Goal: Information Seeking & Learning: Compare options

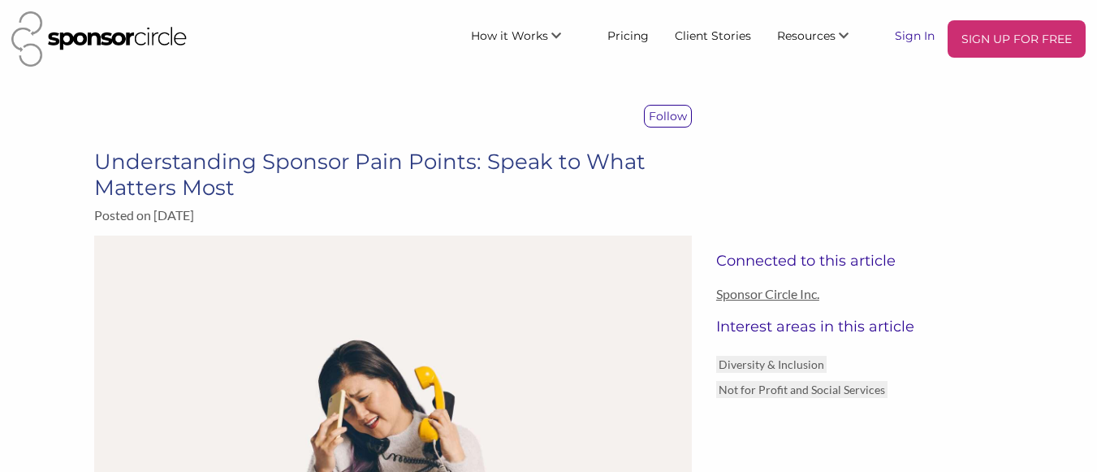
click at [911, 32] on link "Sign In" at bounding box center [915, 34] width 66 height 29
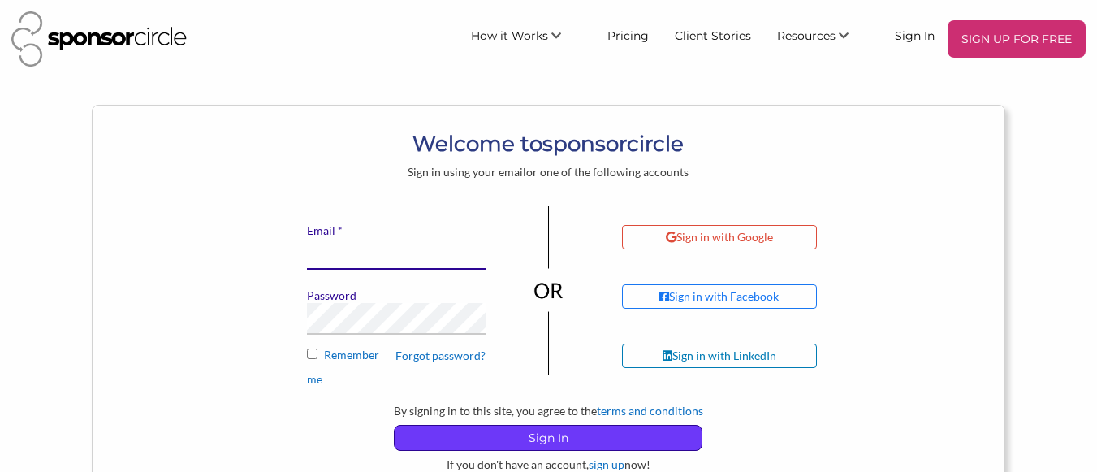
type input "[EMAIL_ADDRESS][DOMAIN_NAME]"
click at [519, 433] on p "Sign In" at bounding box center [548, 437] width 307 height 24
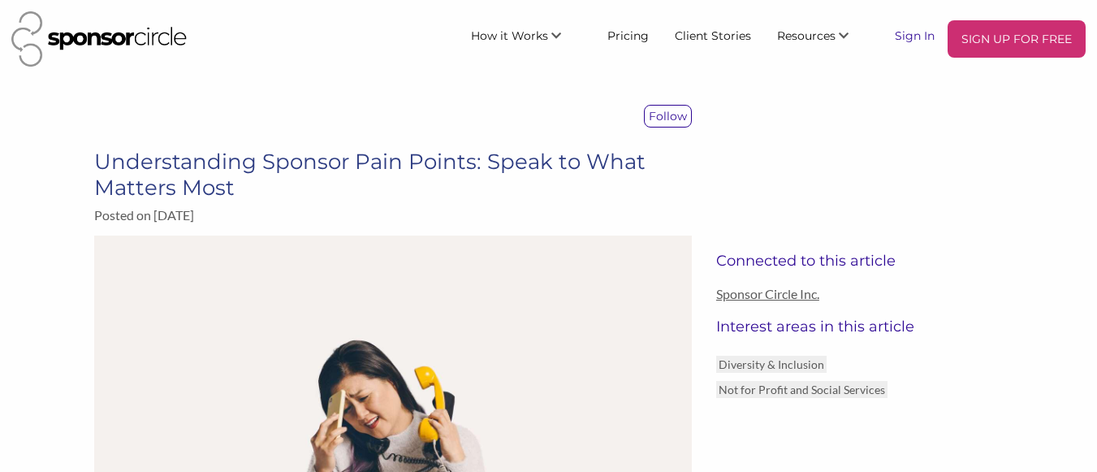
click at [913, 41] on link "Sign In" at bounding box center [915, 34] width 66 height 29
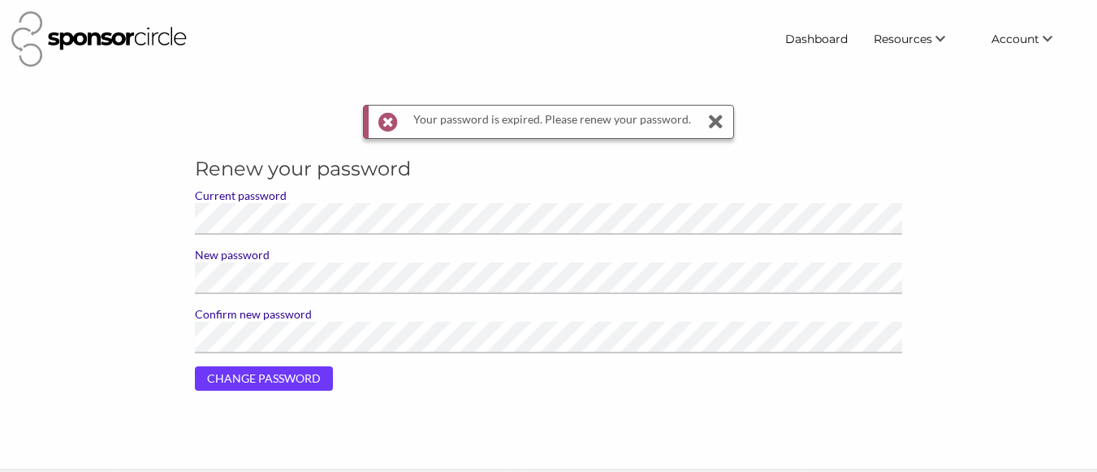
click at [262, 384] on input "CHANGE PASSWORD" at bounding box center [264, 378] width 138 height 24
click at [253, 379] on input "CHANGE PASSWORD" at bounding box center [264, 378] width 138 height 24
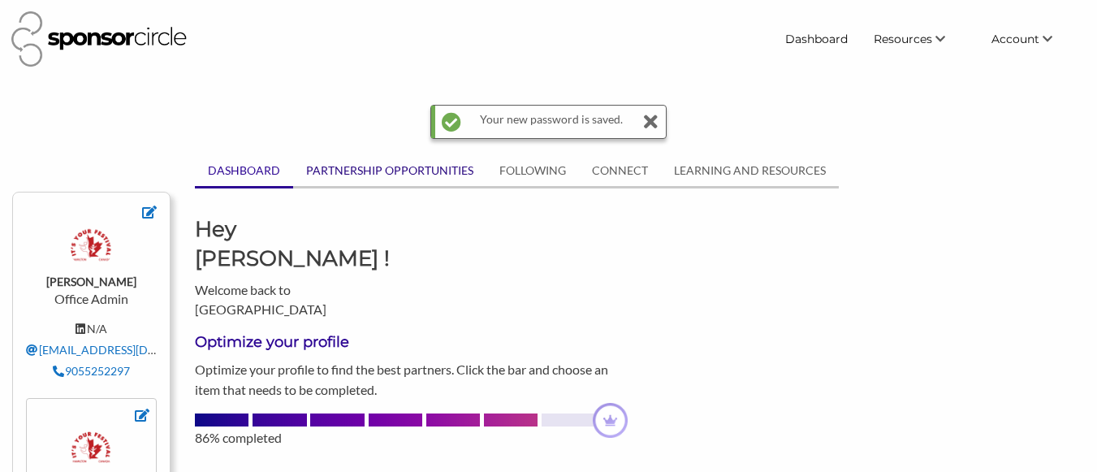
click at [369, 168] on link "PARTNERSHIP OPPORTUNITIES" at bounding box center [389, 170] width 193 height 31
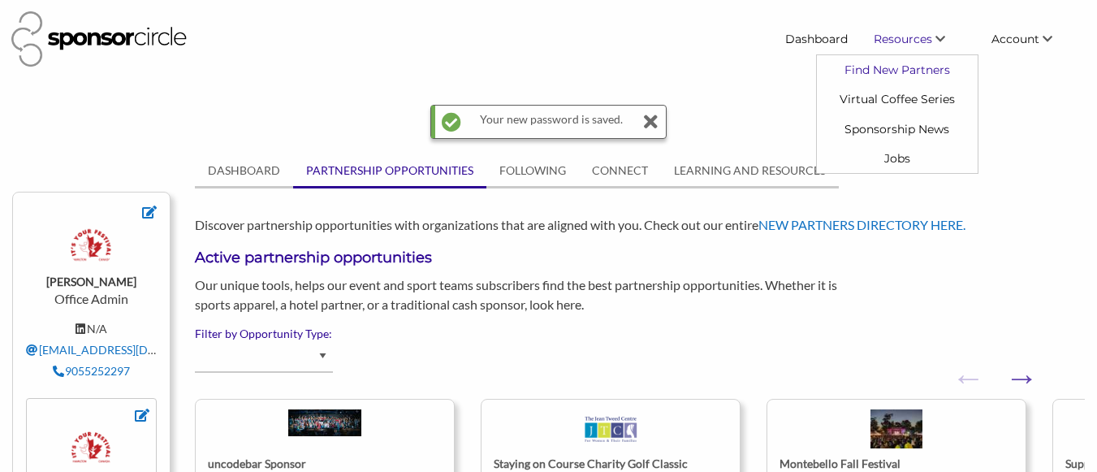
click at [908, 67] on link "Find New Partners" at bounding box center [897, 69] width 161 height 29
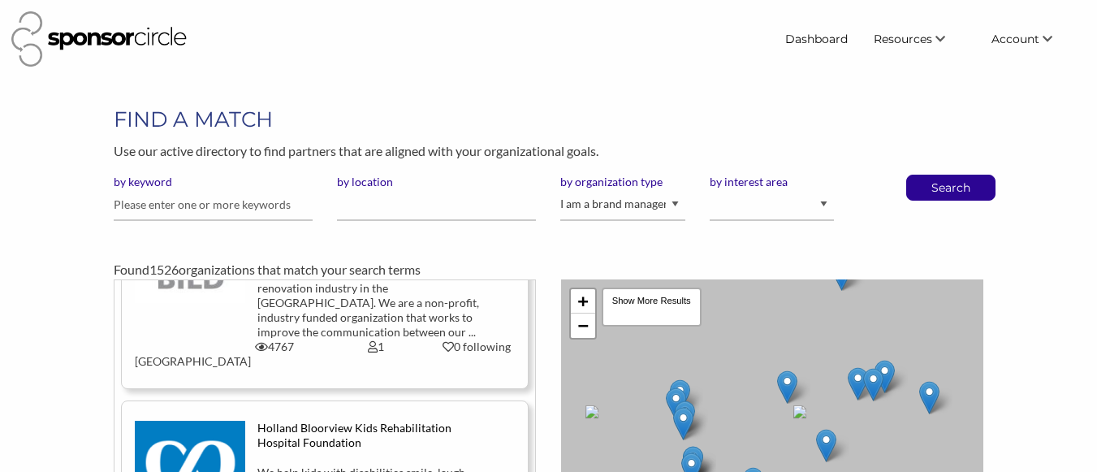
scroll to position [568, 0]
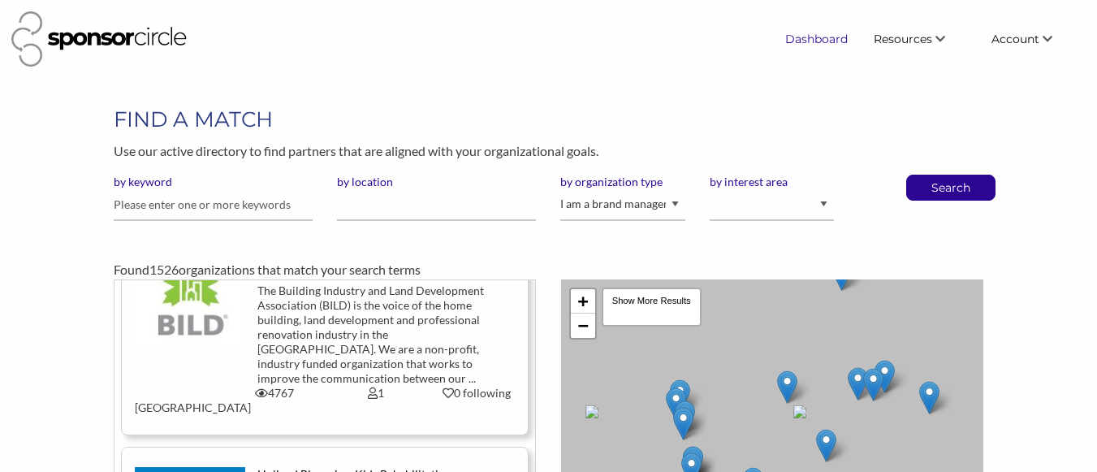
click at [808, 39] on link "Dashboard" at bounding box center [816, 38] width 89 height 29
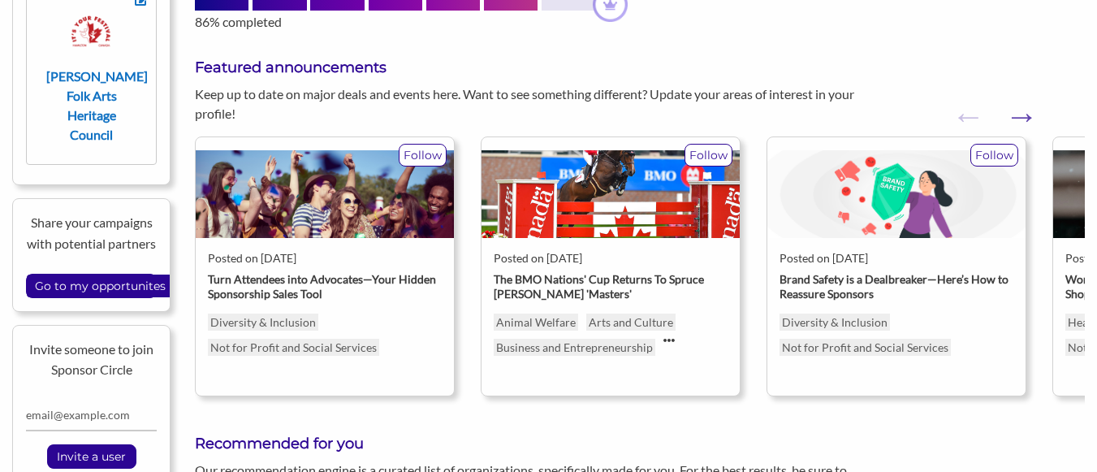
scroll to position [284, 0]
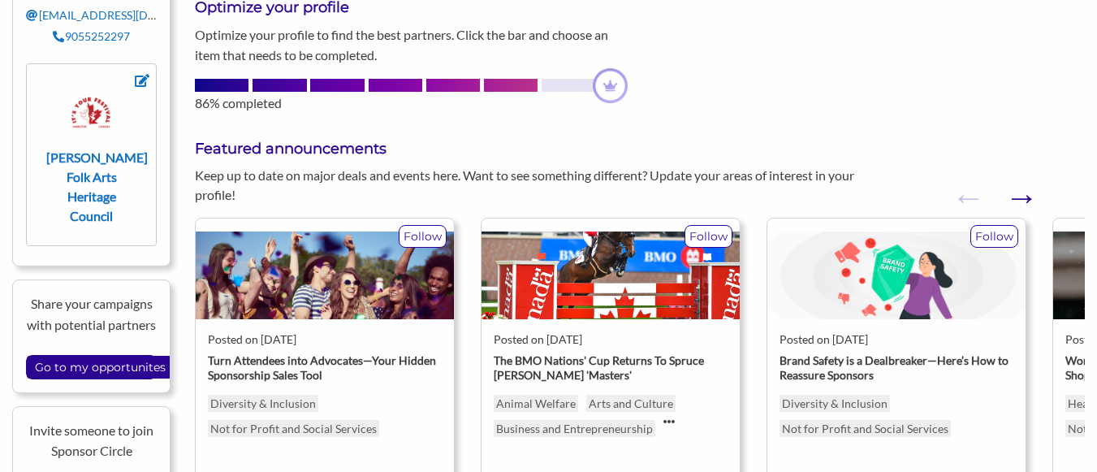
click at [1021, 181] on button "Next" at bounding box center [1012, 189] width 16 height 16
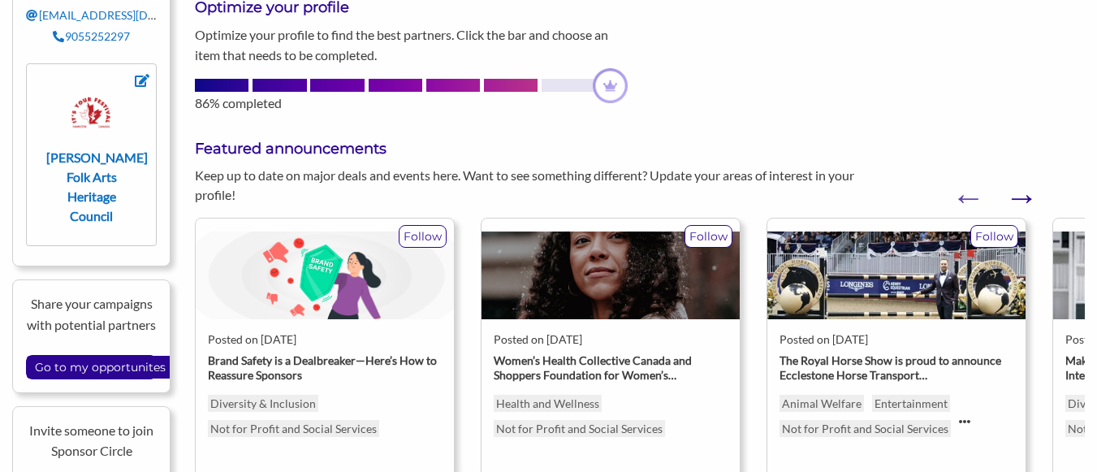
click at [1021, 181] on button "Next" at bounding box center [1012, 189] width 16 height 16
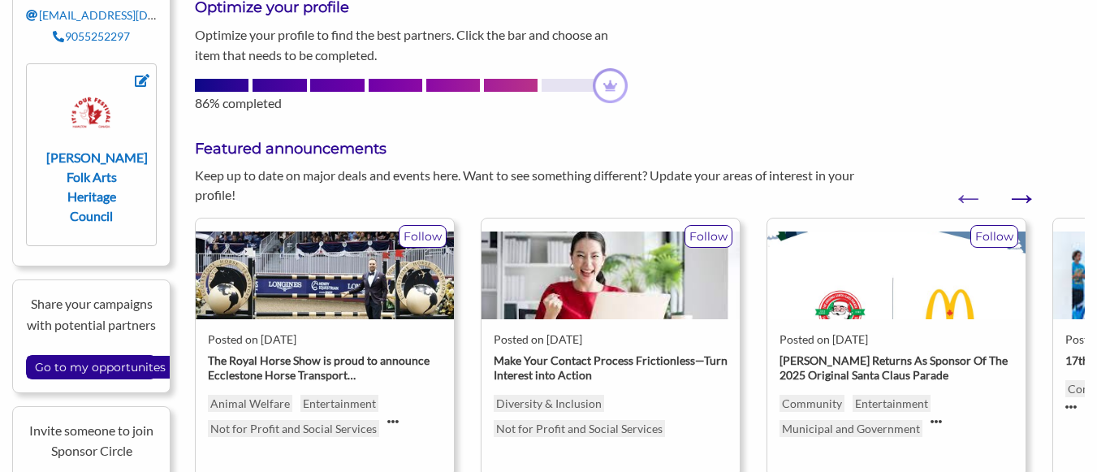
click at [1021, 181] on button "Next" at bounding box center [1012, 189] width 16 height 16
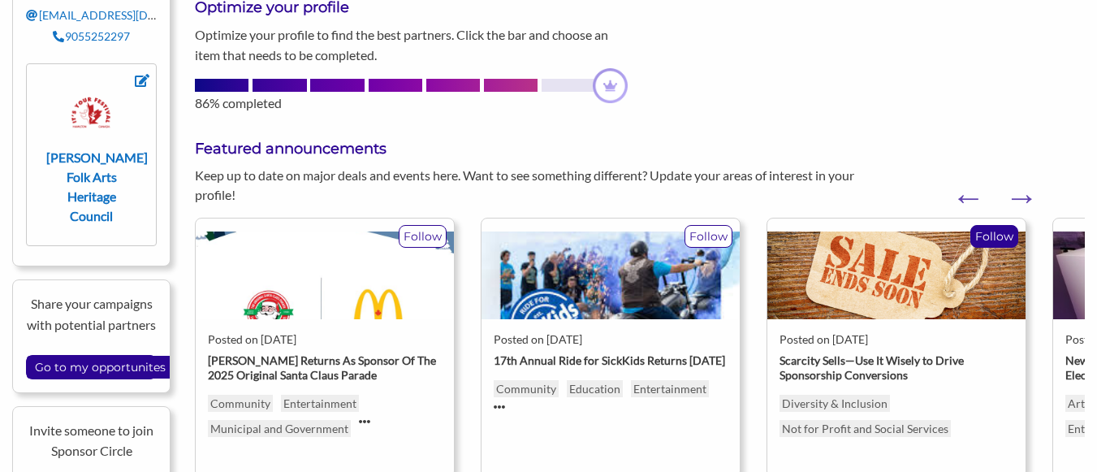
click at [1000, 226] on p "Follow" at bounding box center [994, 236] width 46 height 21
click at [871, 235] on img at bounding box center [896, 275] width 258 height 89
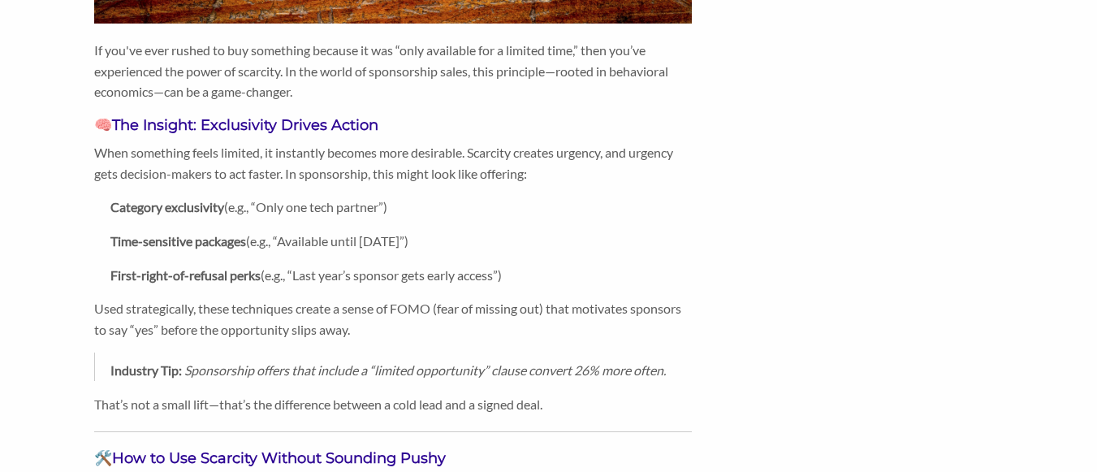
scroll to position [487, 0]
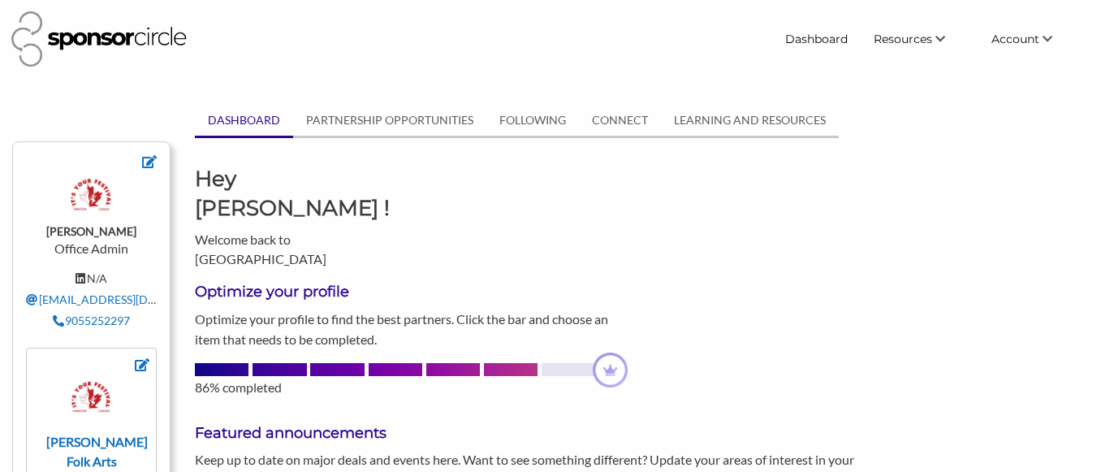
scroll to position [284, 0]
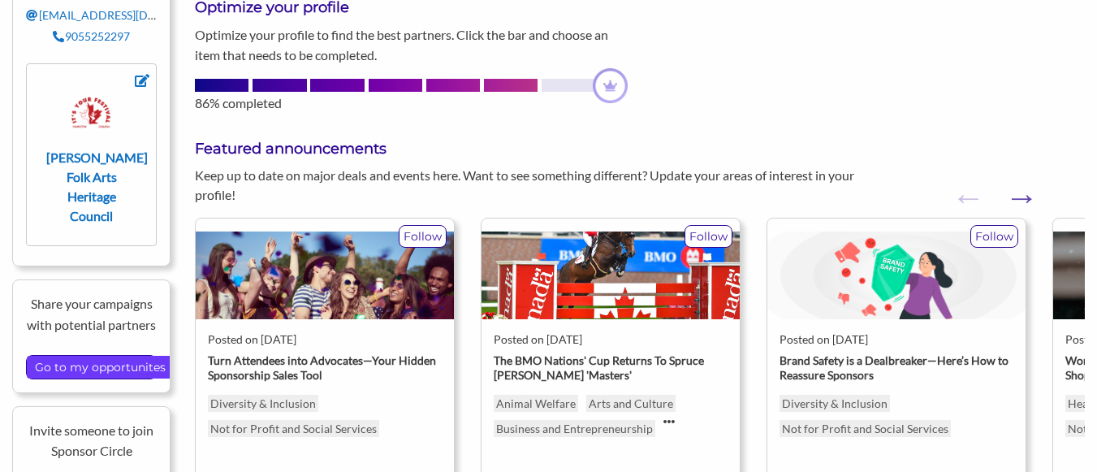
click at [87, 356] on input "Go to my opportunites" at bounding box center [100, 367] width 147 height 23
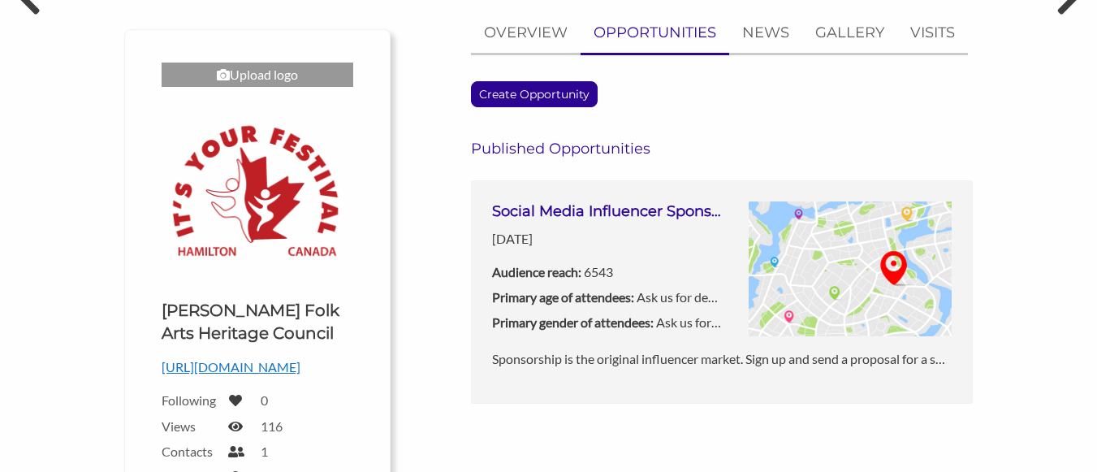
scroll to position [162, 0]
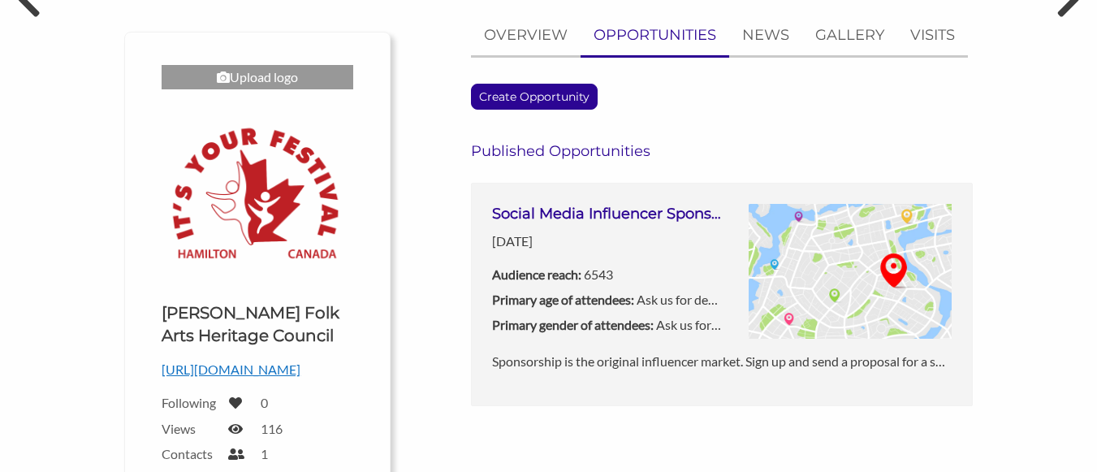
click at [623, 213] on h3 "Social Media Influencer Sponsorship" at bounding box center [607, 214] width 230 height 20
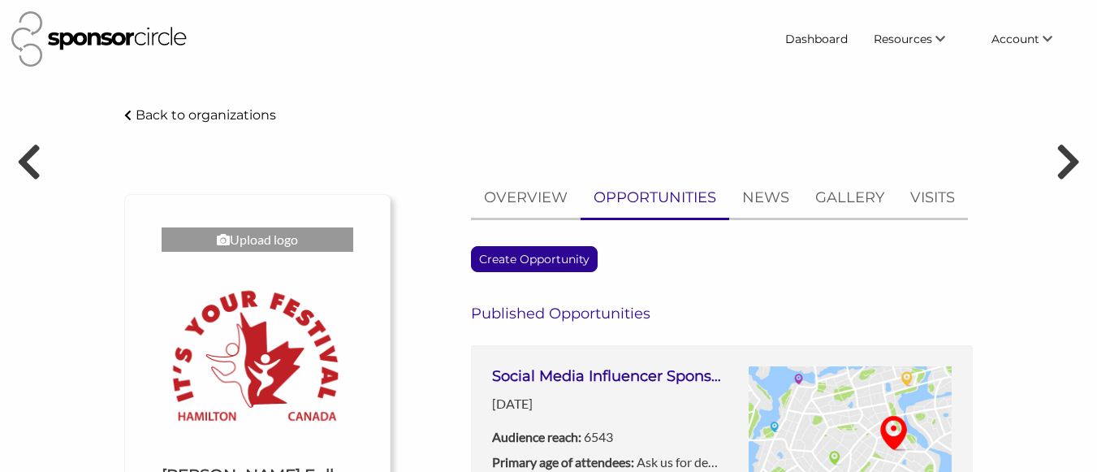
scroll to position [162, 0]
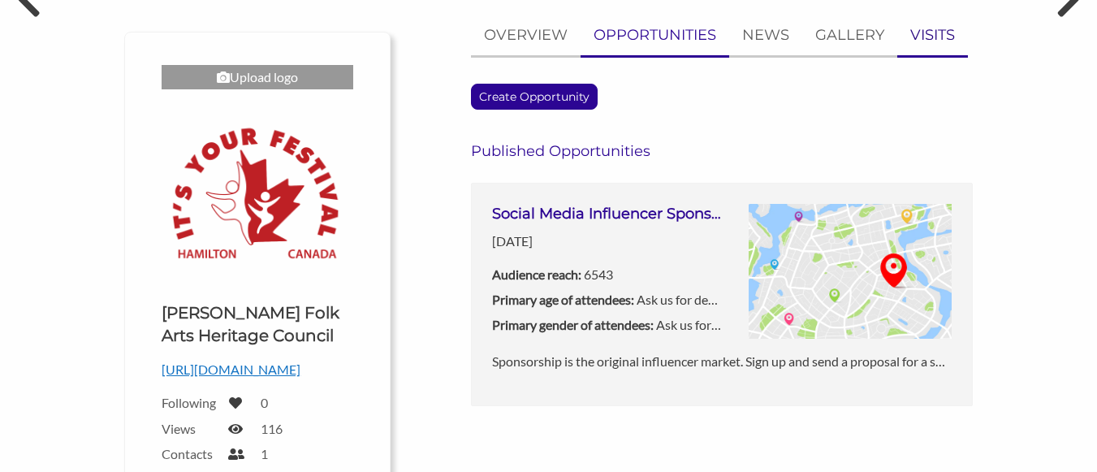
click at [936, 27] on p "VISITS" at bounding box center [932, 36] width 45 height 24
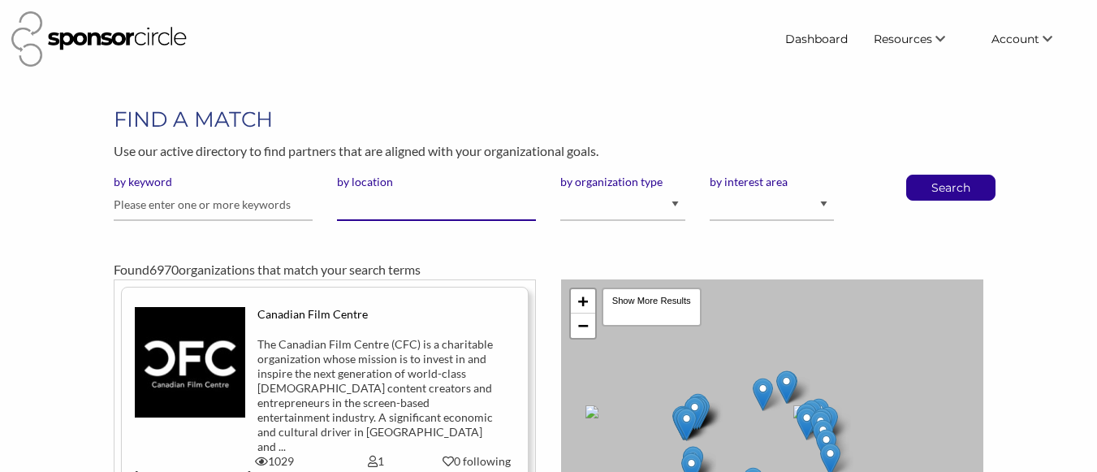
click at [352, 208] on input "by location" at bounding box center [436, 205] width 199 height 32
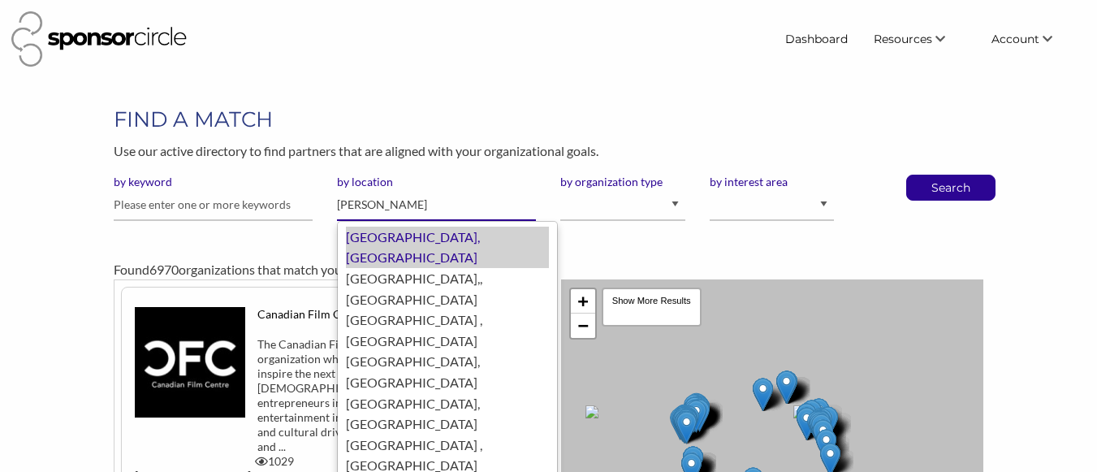
click at [428, 230] on div "Hamilton, Canada" at bounding box center [447, 247] width 203 height 41
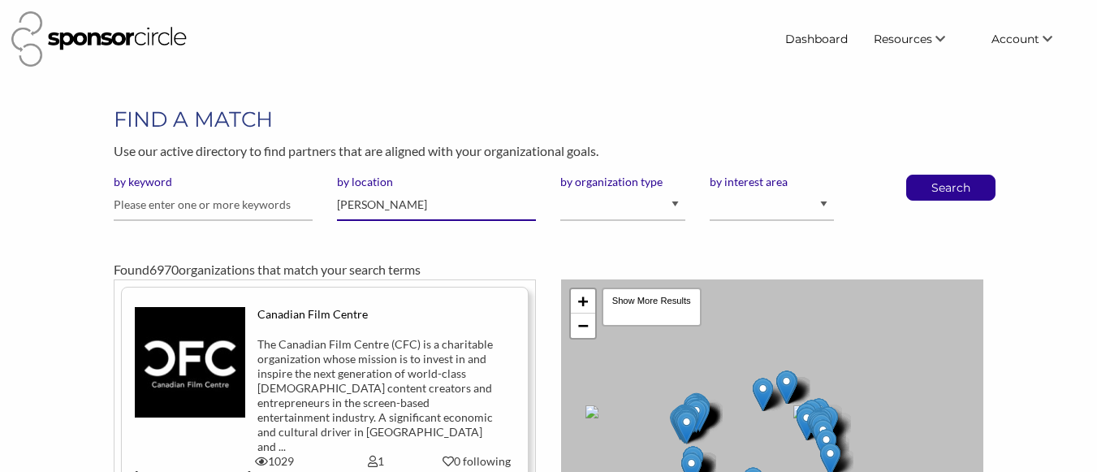
type input "Hamilton"
click at [677, 208] on select "I am an event organizer seeking new partnerships with suppliers, exhibitors or …" at bounding box center [622, 205] width 124 height 32
select select "Property"
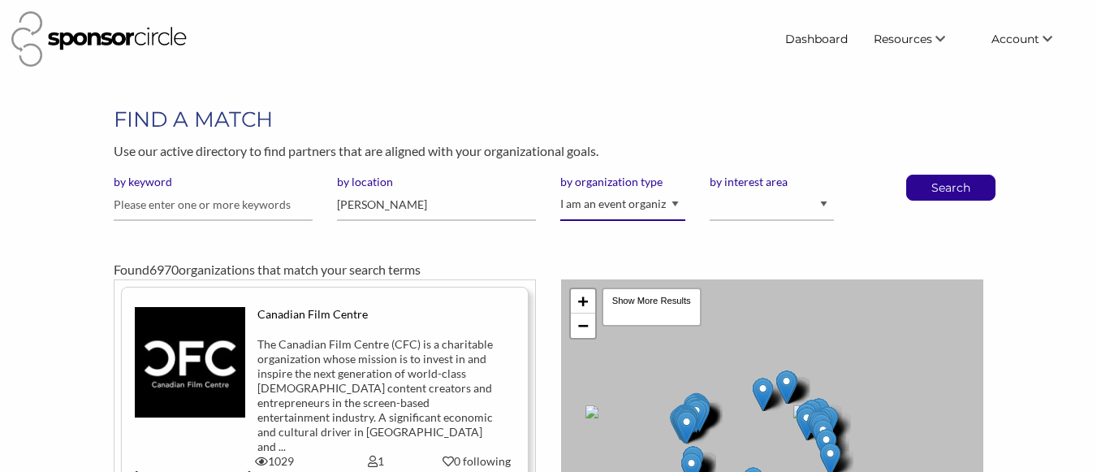
click at [560, 189] on select "I am an event organizer seeking new partnerships with suppliers, exhibitors or …" at bounding box center [622, 205] width 124 height 32
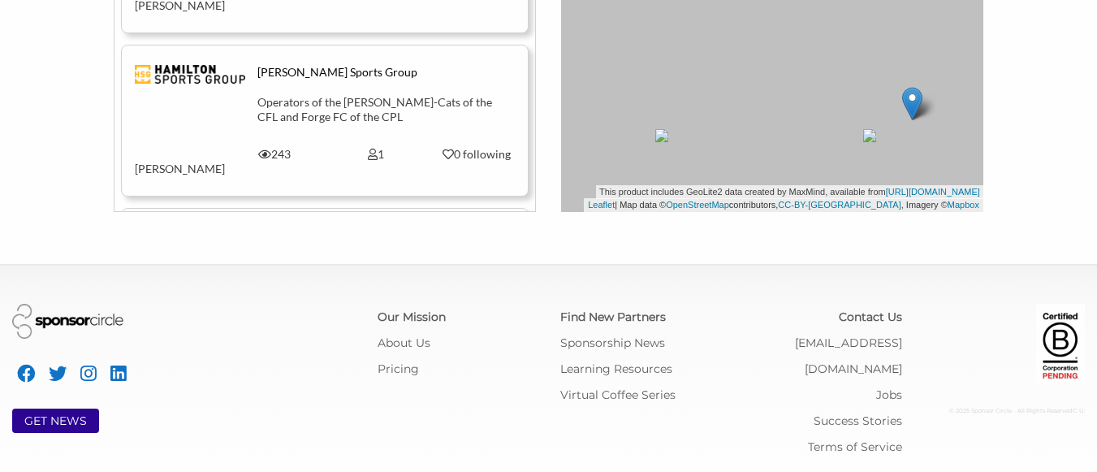
scroll to position [162, 0]
click at [315, 67] on div "Hamilton Sports Group" at bounding box center [375, 74] width 236 height 15
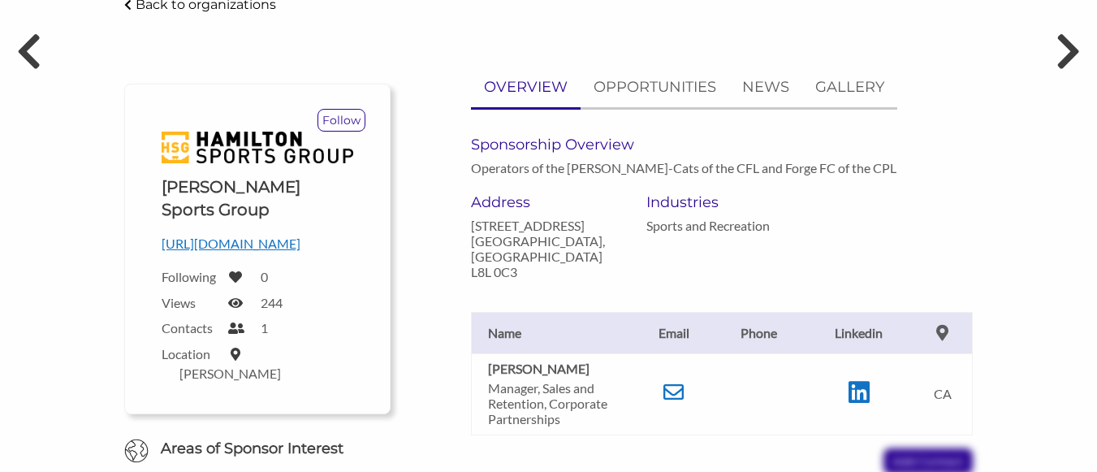
scroll to position [81, 0]
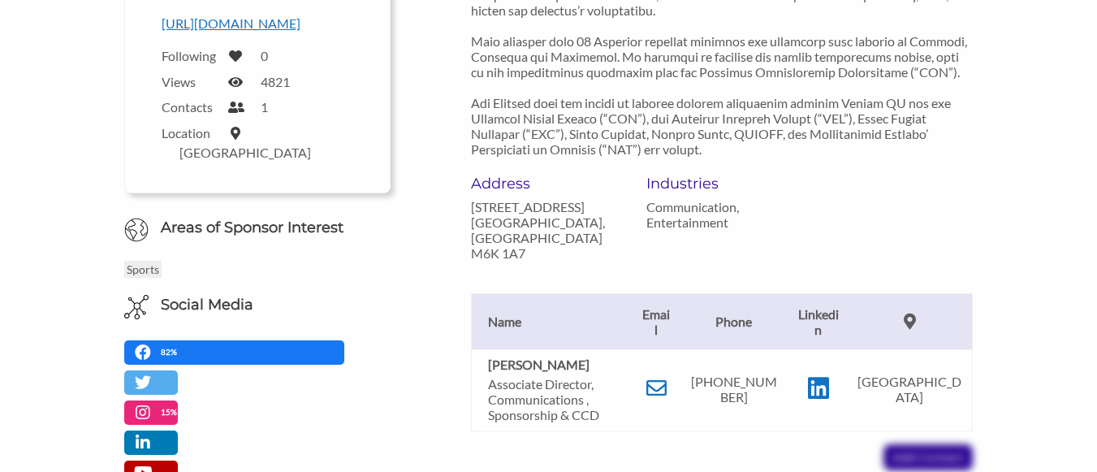
scroll to position [406, 0]
